Goal: Register for event/course

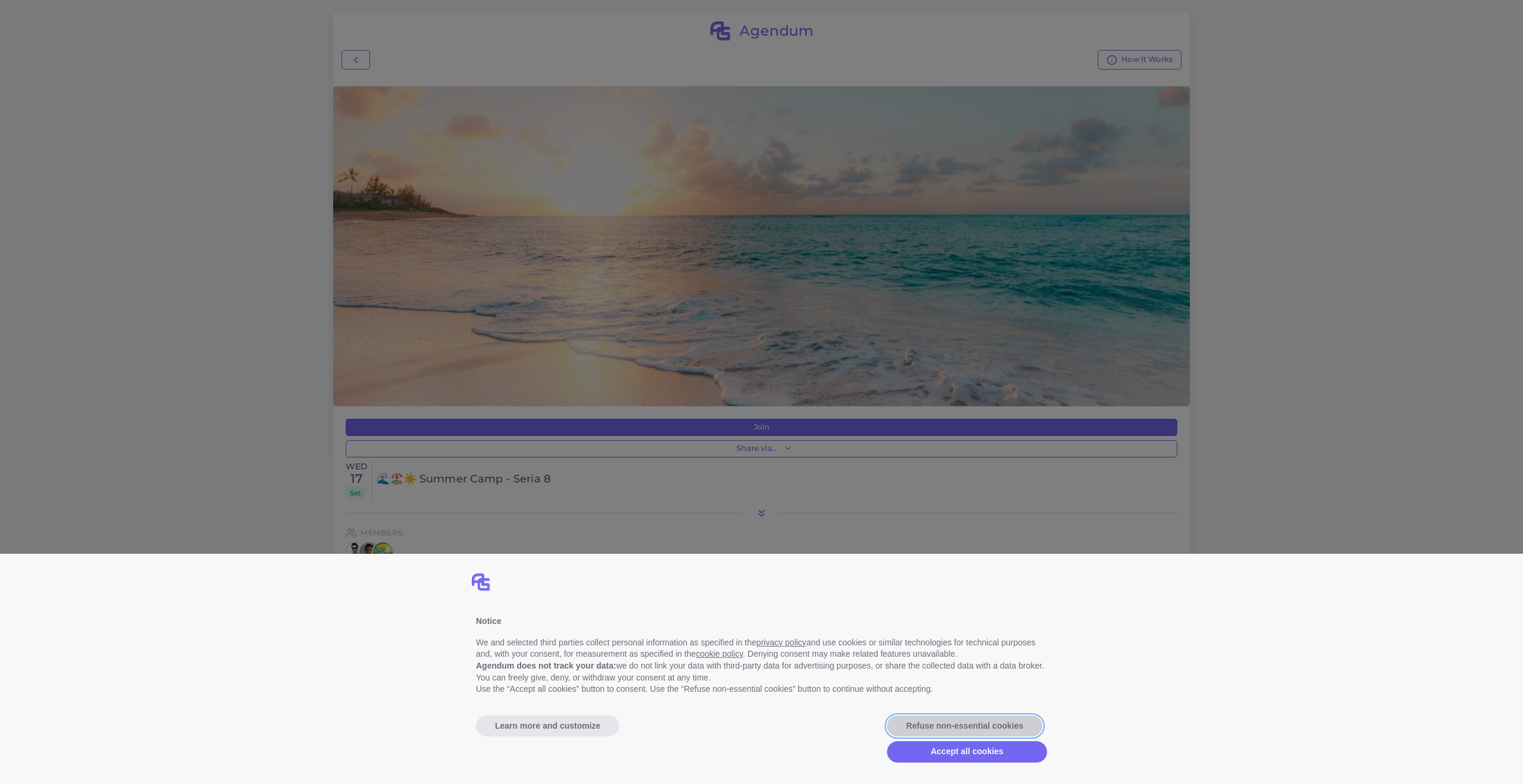
click at [950, 720] on button "Refuse non-essential cookies" at bounding box center [965, 726] width 156 height 22
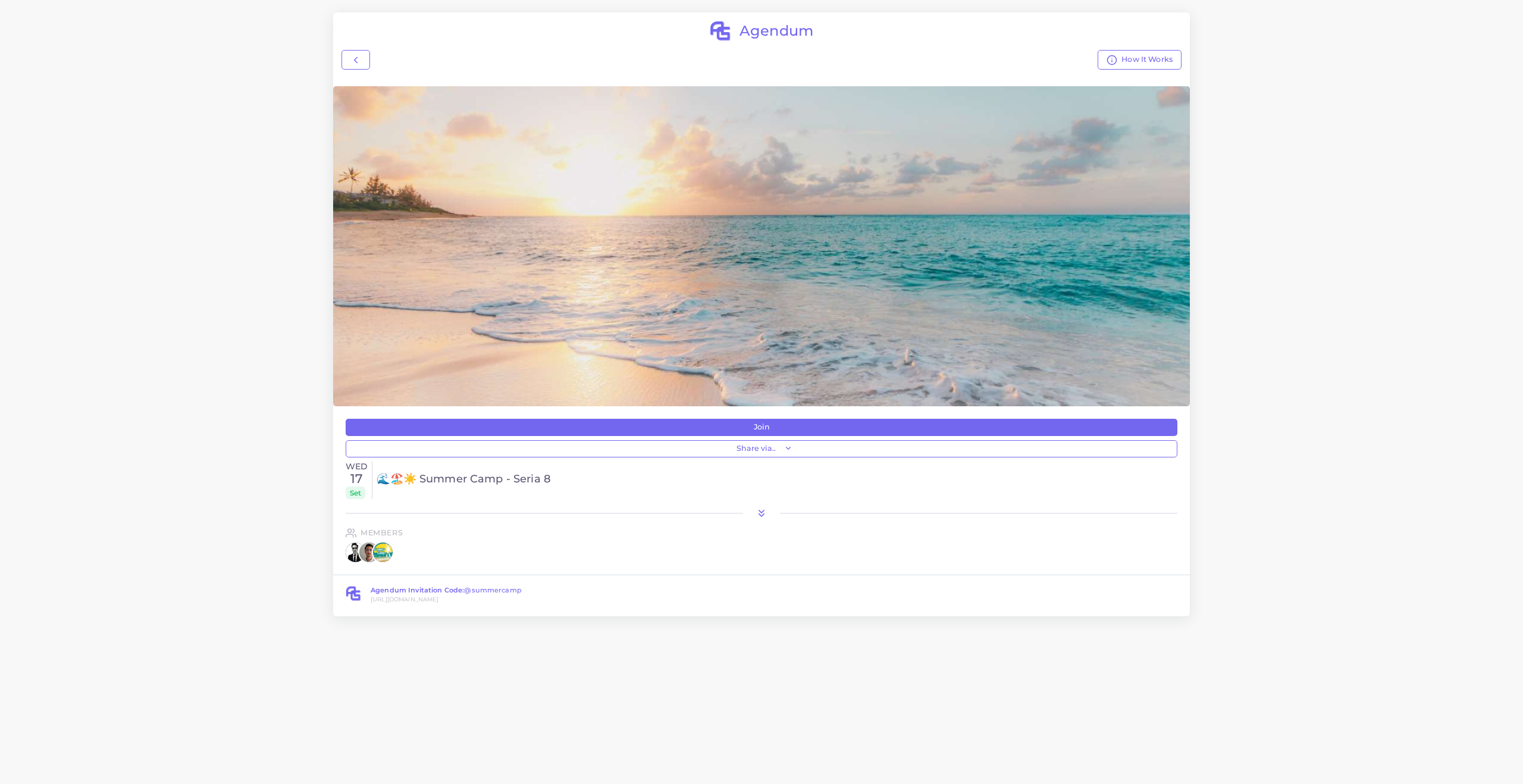
click at [761, 514] on icon at bounding box center [762, 513] width 12 height 12
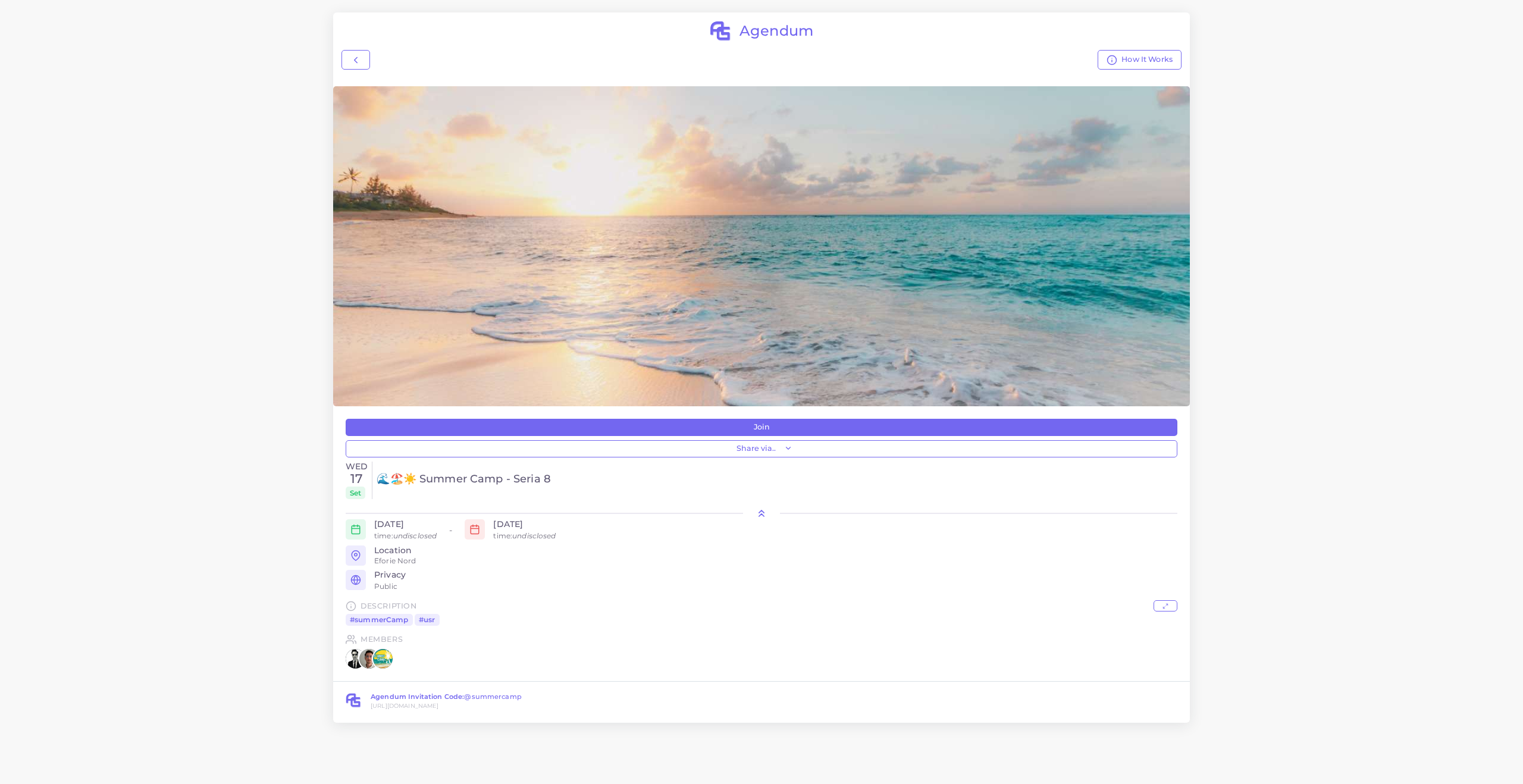
click at [451, 556] on div "Location Eforie Nord" at bounding box center [776, 556] width 803 height 20
drag, startPoint x: 417, startPoint y: 560, endPoint x: 384, endPoint y: 558, distance: 33.1
click at [384, 558] on div "Location Eforie Nord" at bounding box center [776, 556] width 803 height 20
click at [423, 558] on div "Location Eforie Nord" at bounding box center [776, 556] width 803 height 20
drag, startPoint x: 418, startPoint y: 558, endPoint x: 391, endPoint y: 558, distance: 27.0
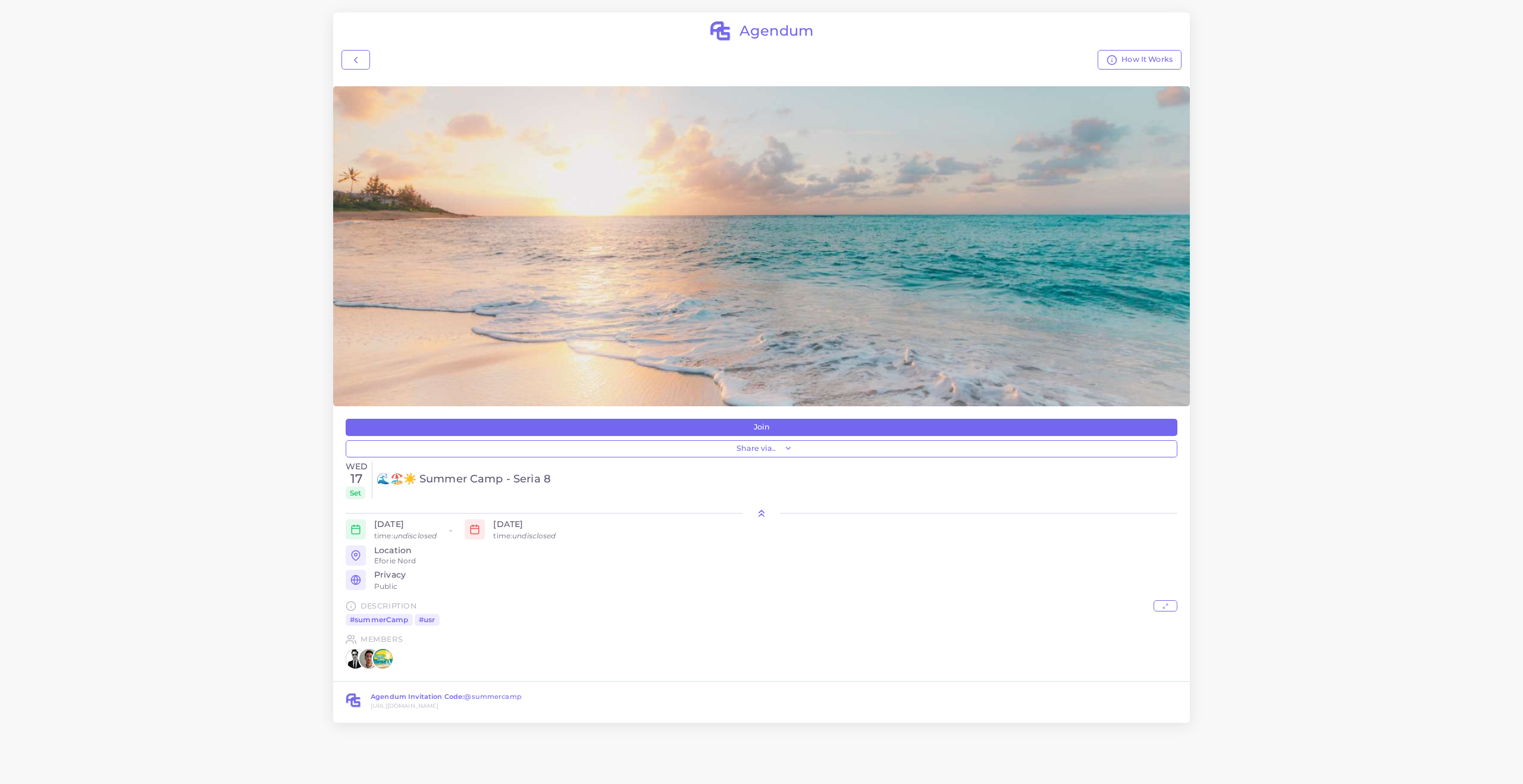
click at [391, 558] on div "Location Eforie Nord" at bounding box center [776, 556] width 803 height 20
click at [426, 562] on div "Location Eforie Nord" at bounding box center [776, 556] width 803 height 20
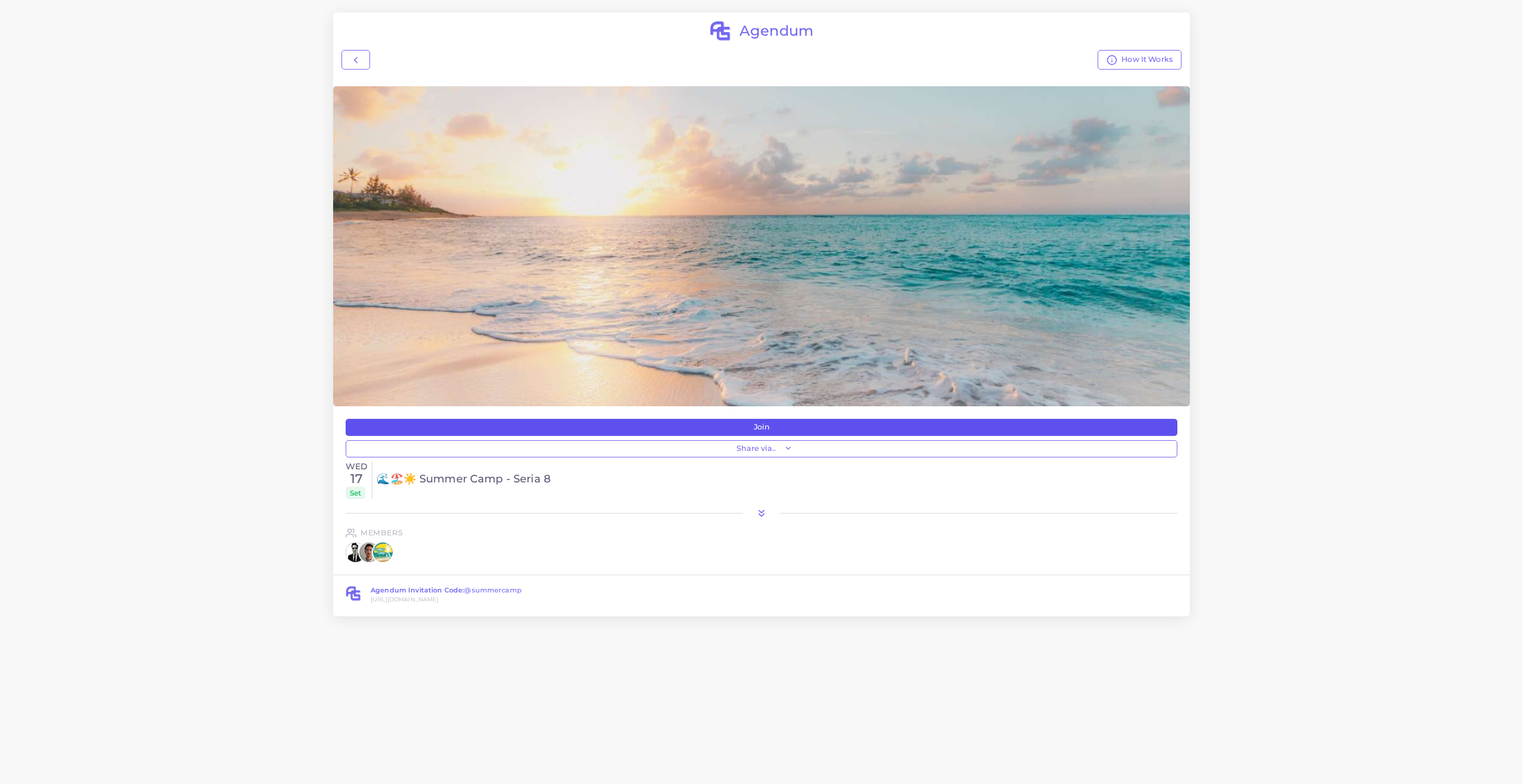
click at [657, 428] on button "Join" at bounding box center [762, 426] width 832 height 17
